Goal: Transaction & Acquisition: Obtain resource

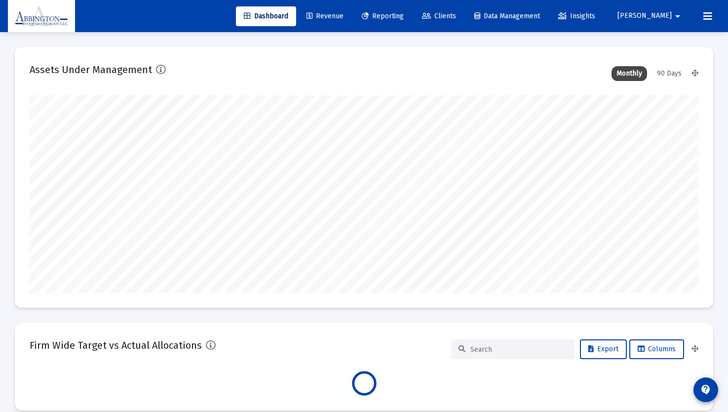
scroll to position [198, 669]
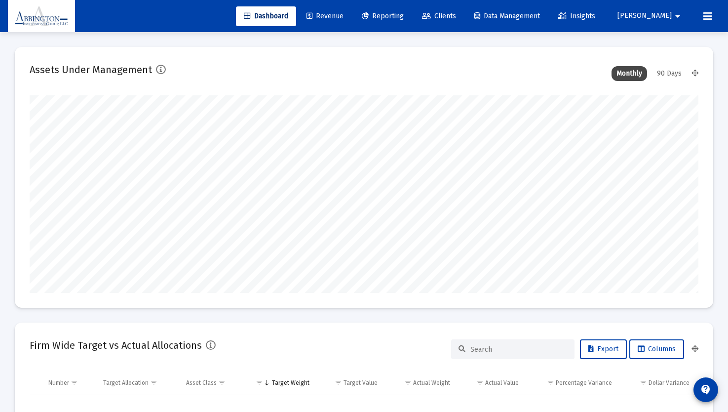
type input "[DATE]"
click at [404, 15] on span "Reporting" at bounding box center [383, 16] width 42 height 8
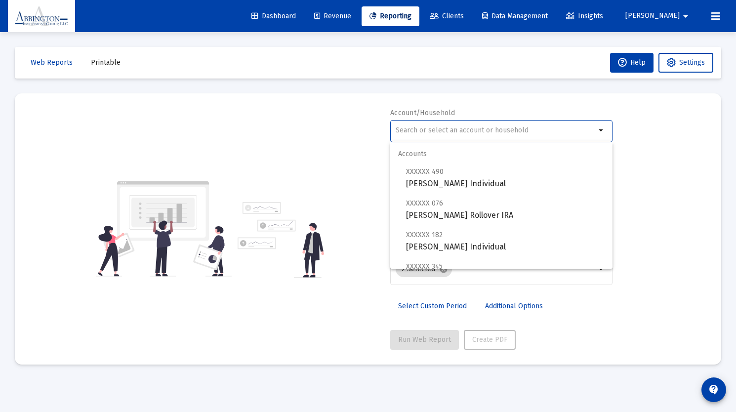
click at [591, 132] on input "text" at bounding box center [496, 130] width 200 height 8
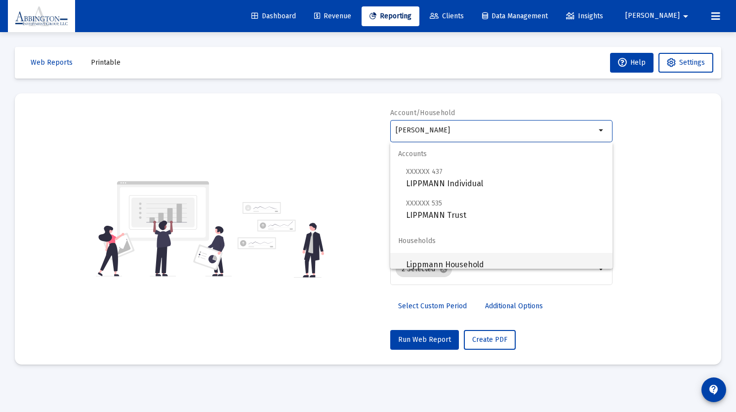
click at [475, 262] on span "Lippmann Household" at bounding box center [505, 265] width 198 height 24
type input "Lippmann Household"
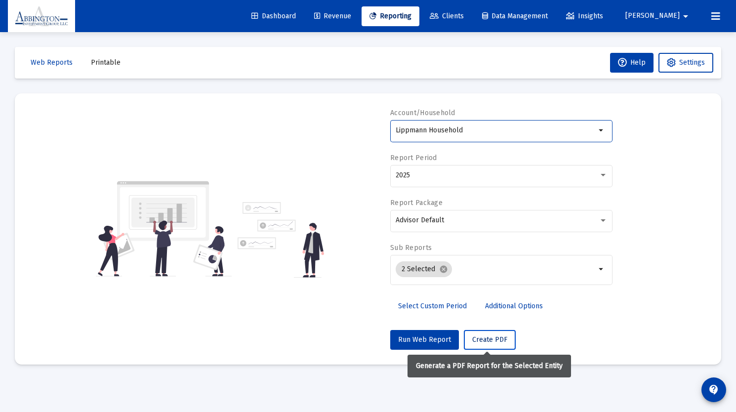
click at [482, 336] on span "Create PDF" at bounding box center [489, 339] width 35 height 8
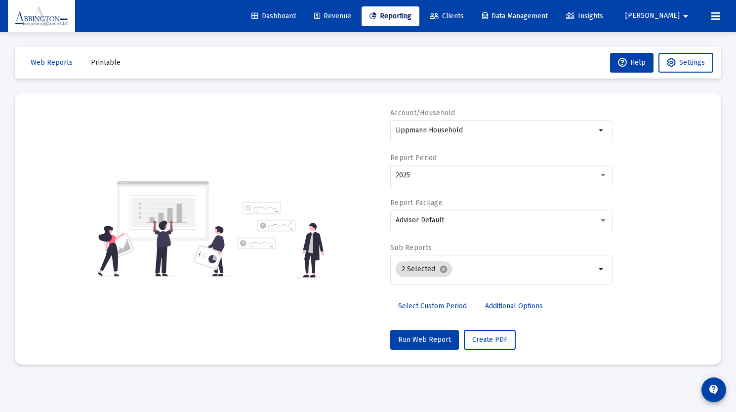
click at [104, 65] on span "Printable" at bounding box center [106, 62] width 30 height 8
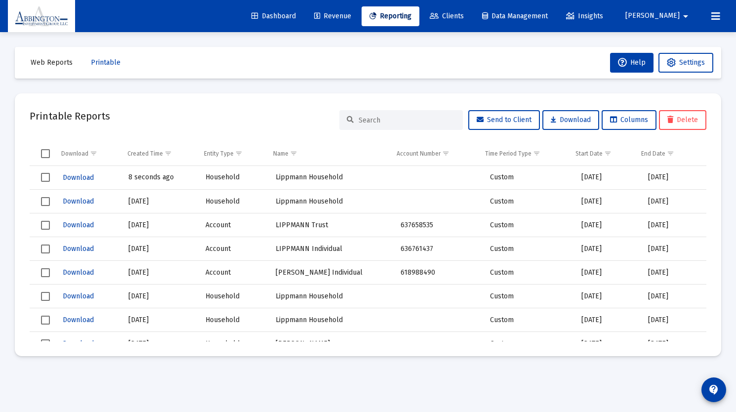
click at [143, 176] on td "8 seconds ago" at bounding box center [160, 178] width 78 height 24
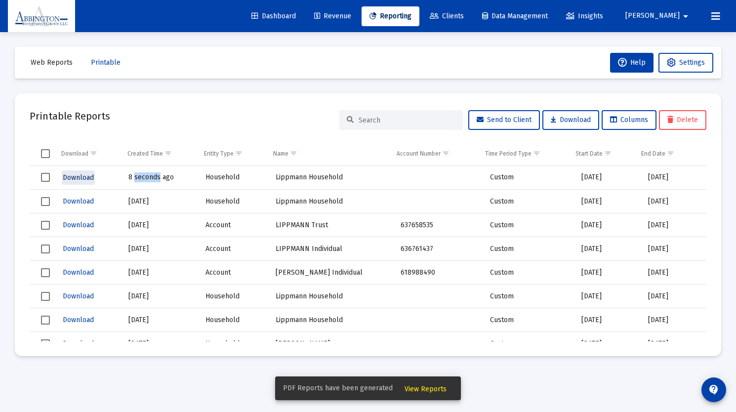
click at [67, 173] on span "Download" at bounding box center [78, 177] width 31 height 8
click at [428, 387] on span "View Reports" at bounding box center [425, 389] width 42 height 8
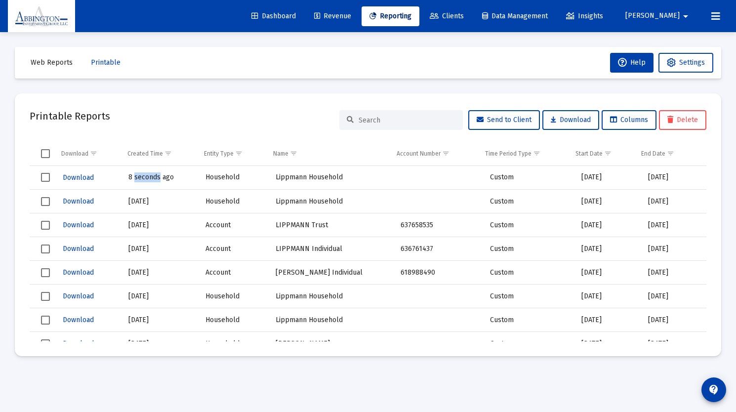
click at [143, 176] on td "8 seconds ago" at bounding box center [160, 178] width 78 height 24
click at [464, 17] on span "Clients" at bounding box center [447, 16] width 34 height 8
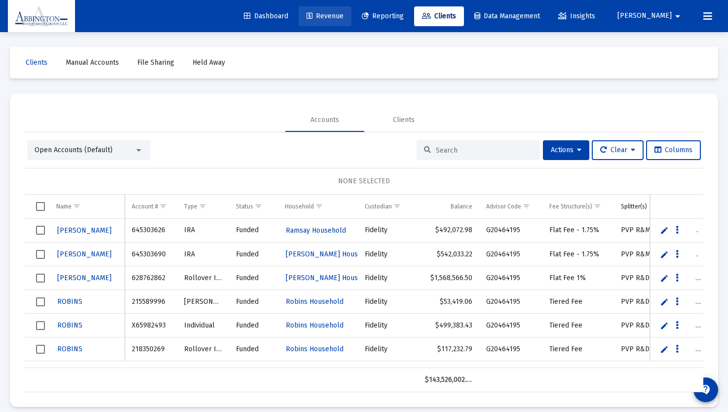
click at [344, 19] on span "Revenue" at bounding box center [325, 16] width 37 height 8
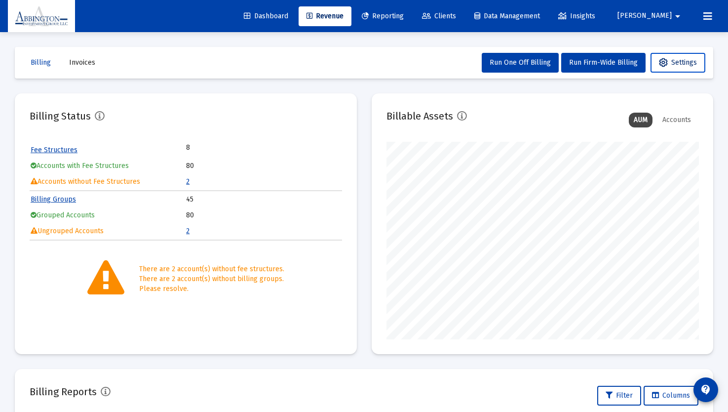
click at [677, 64] on span "Settings" at bounding box center [678, 62] width 38 height 8
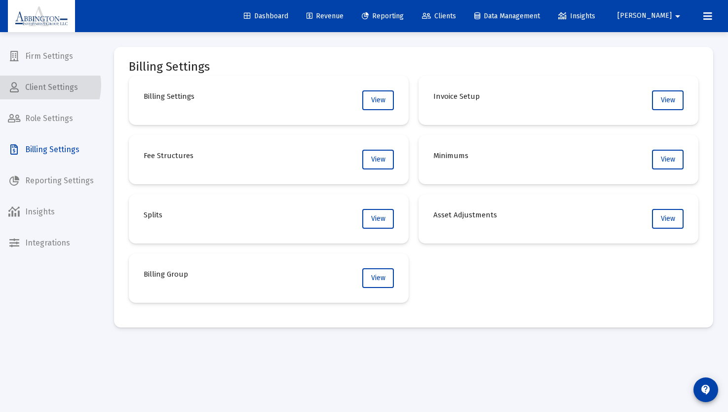
click at [41, 85] on span "Client Settings" at bounding box center [51, 88] width 102 height 24
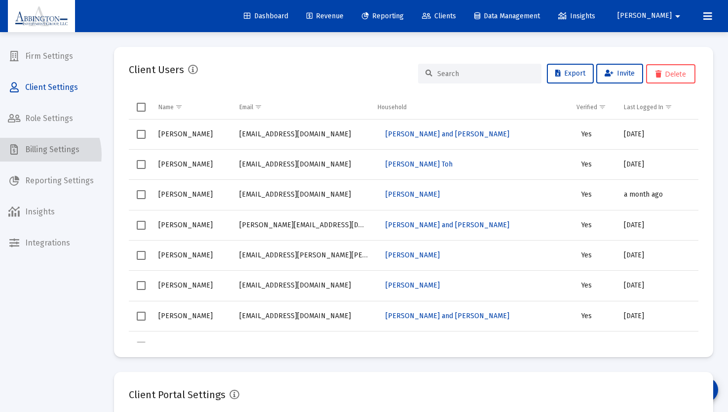
click at [39, 155] on span "Billing Settings" at bounding box center [51, 150] width 102 height 24
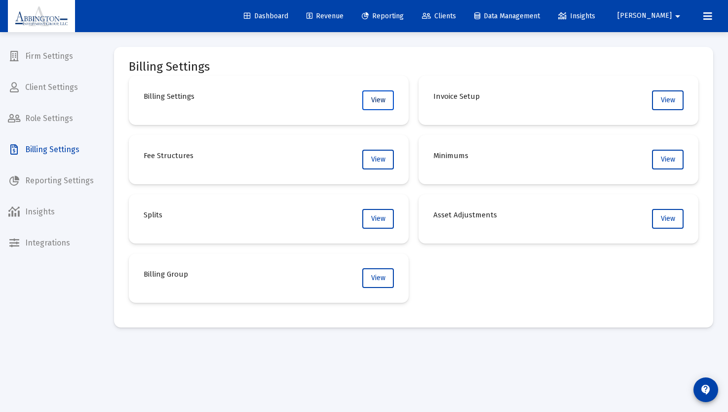
click at [392, 102] on button "View" at bounding box center [378, 100] width 32 height 20
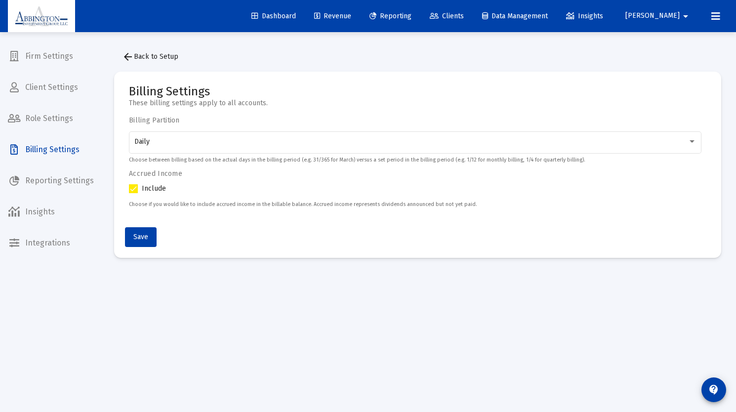
click at [47, 148] on span "Billing Settings" at bounding box center [51, 150] width 102 height 24
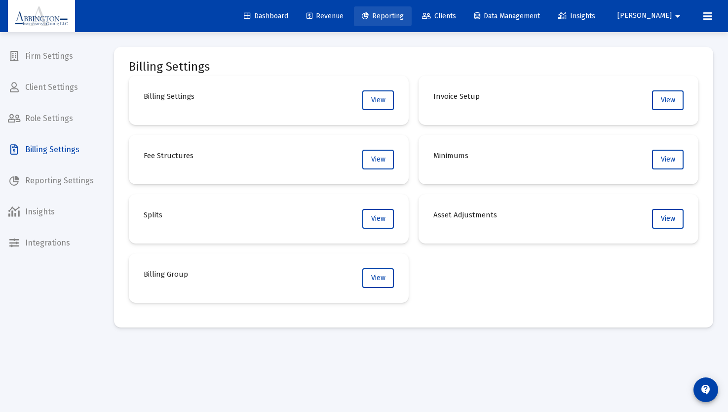
click at [404, 12] on span "Reporting" at bounding box center [383, 16] width 42 height 8
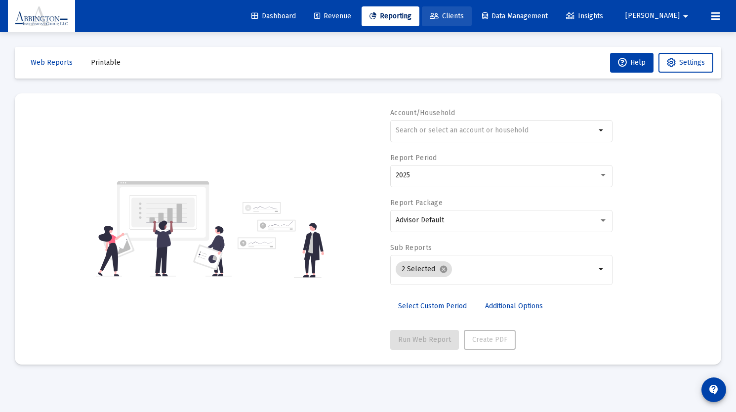
click at [472, 21] on link "Clients" at bounding box center [447, 16] width 50 height 20
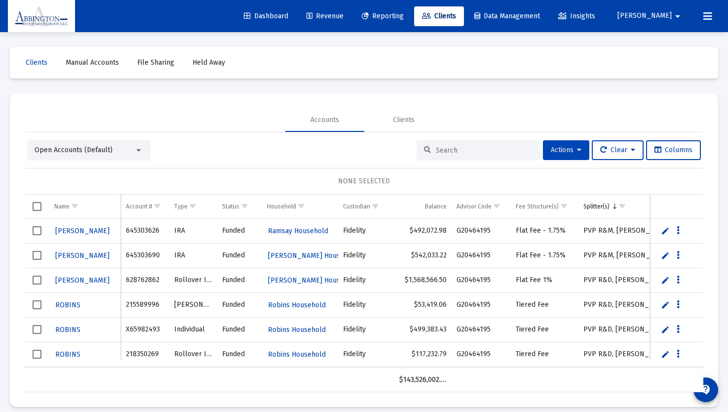
click at [578, 150] on button "Actions" at bounding box center [566, 150] width 46 height 20
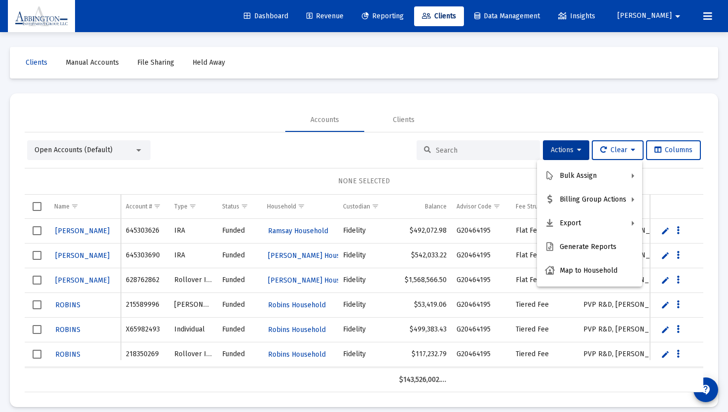
click at [134, 150] on div at bounding box center [364, 206] width 728 height 412
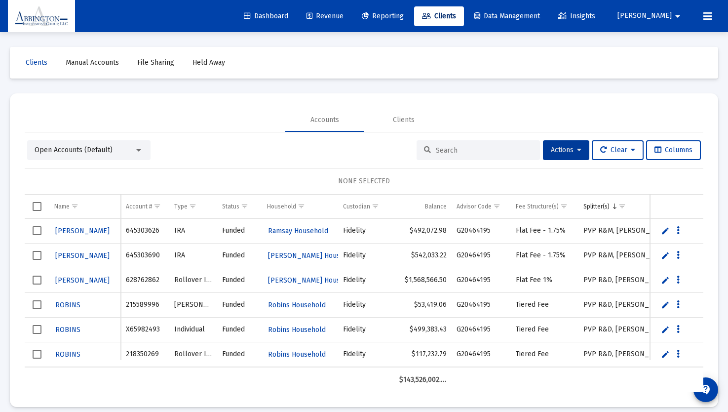
click at [140, 150] on div at bounding box center [138, 150] width 5 height 2
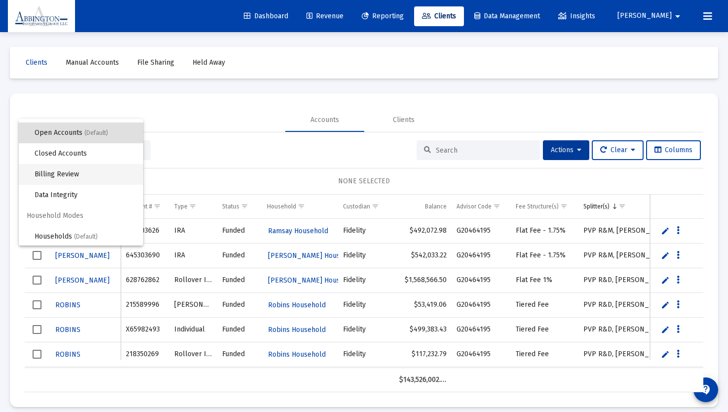
scroll to position [19, 0]
click at [54, 235] on span "Households (Default)" at bounding box center [85, 235] width 101 height 21
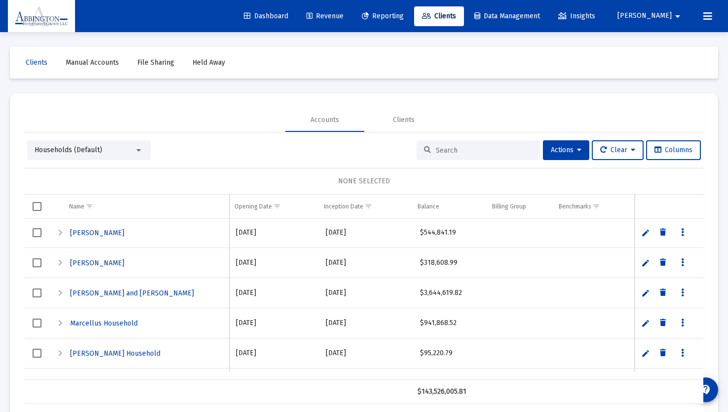
scroll to position [0, 0]
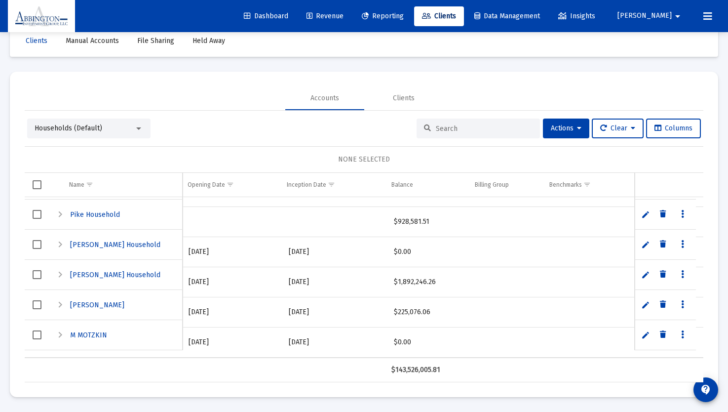
click at [443, 128] on input at bounding box center [484, 128] width 97 height 8
click at [457, 129] on input at bounding box center [484, 128] width 97 height 8
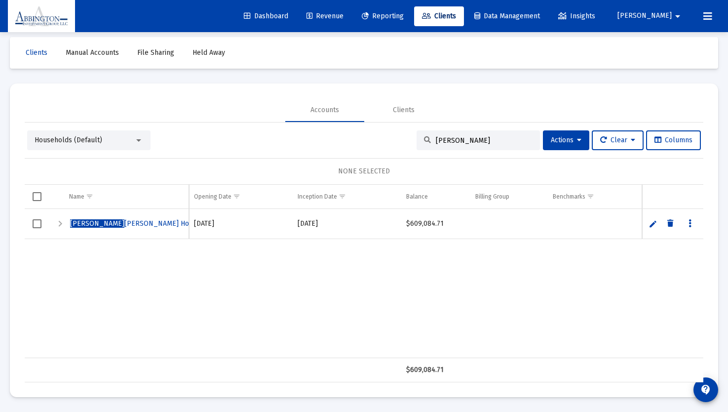
type input "[PERSON_NAME]"
click at [124, 223] on span "[PERSON_NAME] [PERSON_NAME] Household" at bounding box center [142, 223] width 145 height 8
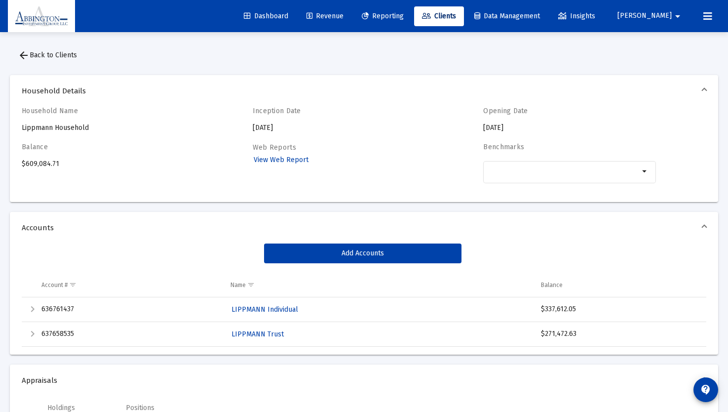
scroll to position [2, 0]
click at [284, 162] on span "View Web Report" at bounding box center [281, 159] width 55 height 8
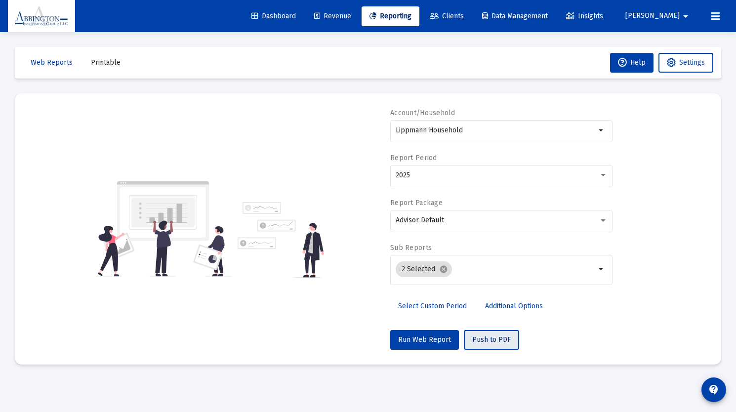
click at [477, 340] on span "Push to PDF" at bounding box center [491, 339] width 39 height 8
click at [102, 61] on span "Printable" at bounding box center [106, 62] width 30 height 8
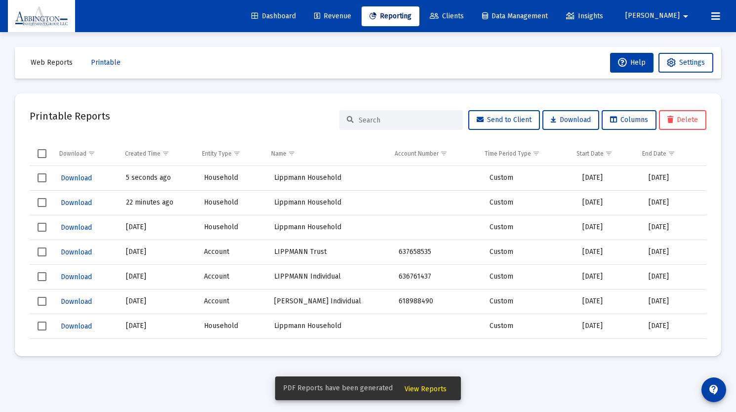
click at [428, 387] on span "View Reports" at bounding box center [425, 389] width 42 height 8
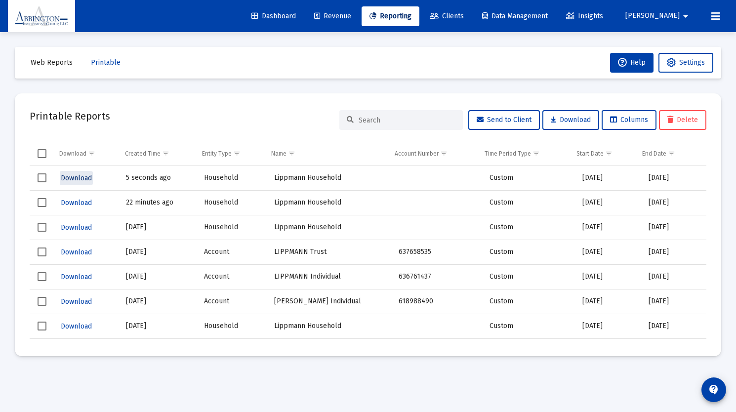
click at [77, 178] on span "Download" at bounding box center [76, 178] width 31 height 8
